Goal: Information Seeking & Learning: Learn about a topic

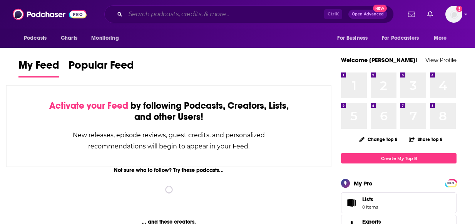
click at [160, 12] on input "Search podcasts, credits, & more..." at bounding box center [224, 14] width 199 height 12
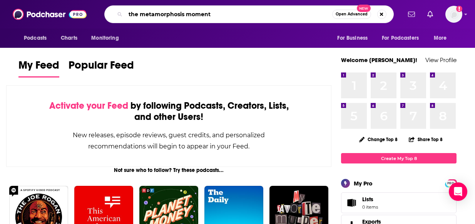
type input "the metamorphosis moment"
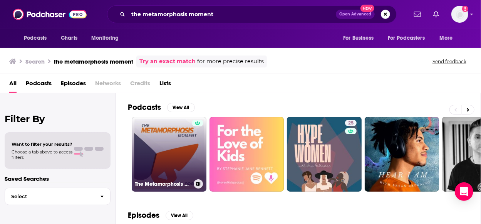
click at [164, 141] on link "The Metamorphosis Moment" at bounding box center [169, 154] width 75 height 75
